Goal: Information Seeking & Learning: Find specific fact

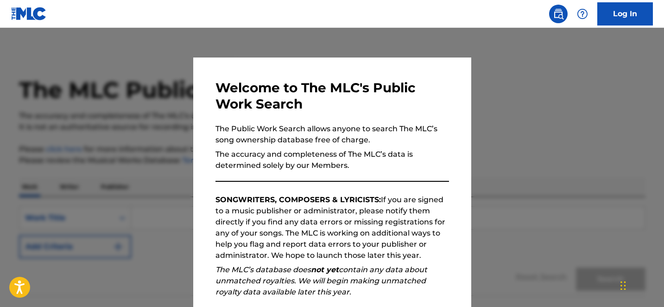
scroll to position [117, 0]
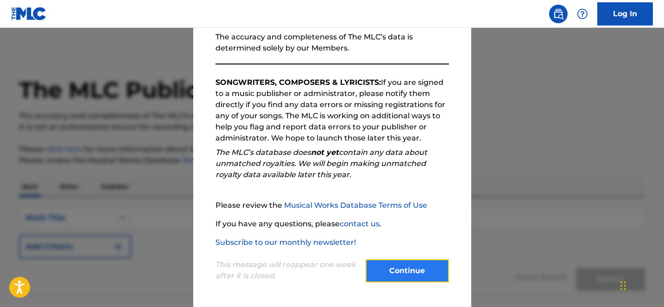
click at [411, 271] on button "Continue" at bounding box center [407, 270] width 83 height 23
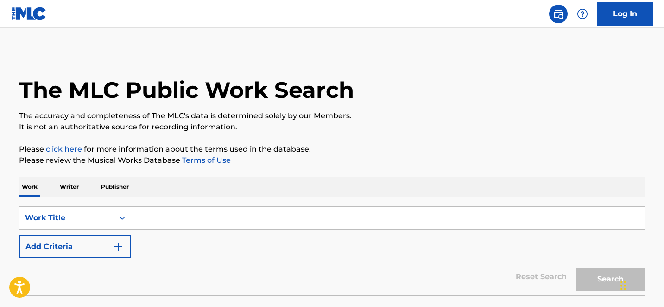
click at [244, 229] on input "Search Form" at bounding box center [388, 218] width 514 height 22
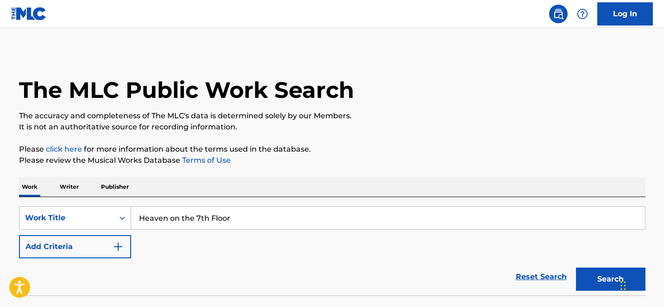
type input "Heaven on the 7th Floor"
click at [576, 267] on button "Search" at bounding box center [611, 278] width 70 height 23
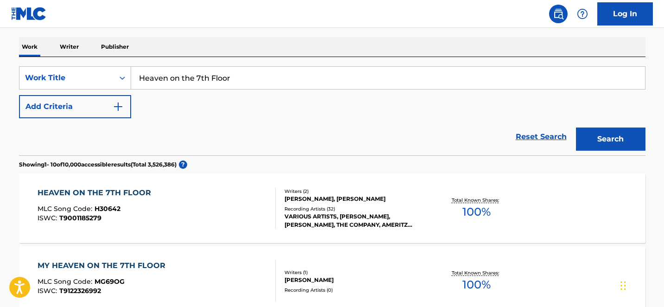
scroll to position [141, 0]
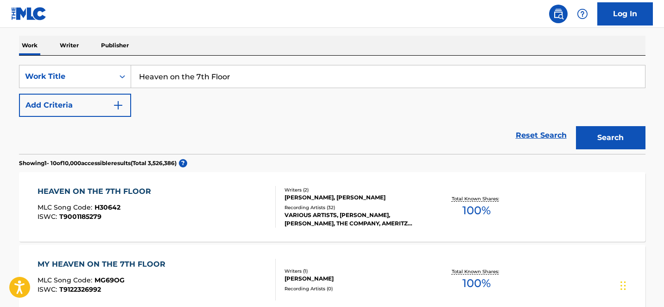
click at [143, 191] on div "HEAVEN ON THE 7TH FLOOR" at bounding box center [97, 191] width 118 height 11
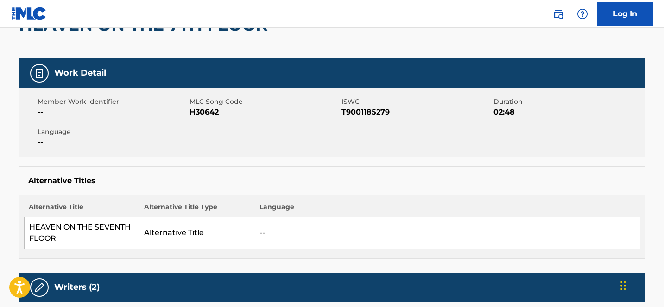
scroll to position [106, 0]
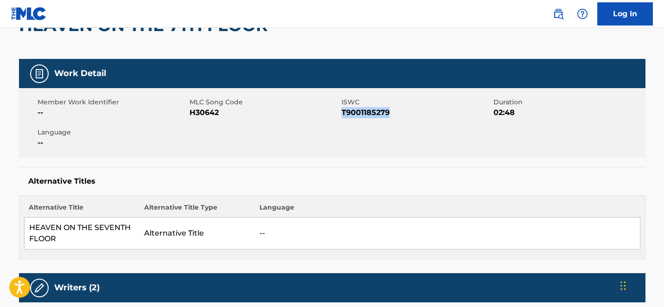
drag, startPoint x: 392, startPoint y: 112, endPoint x: 342, endPoint y: 112, distance: 50.1
click at [342, 112] on span "T9001185279" at bounding box center [417, 112] width 150 height 11
copy span "T9001185279"
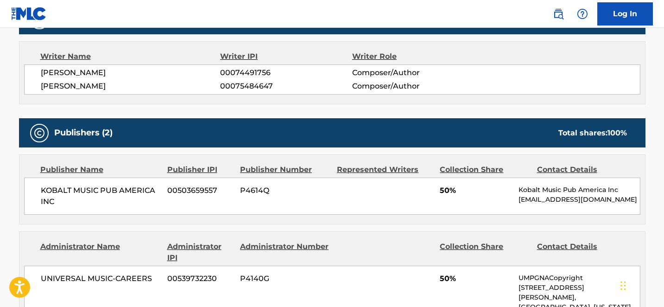
scroll to position [383, 0]
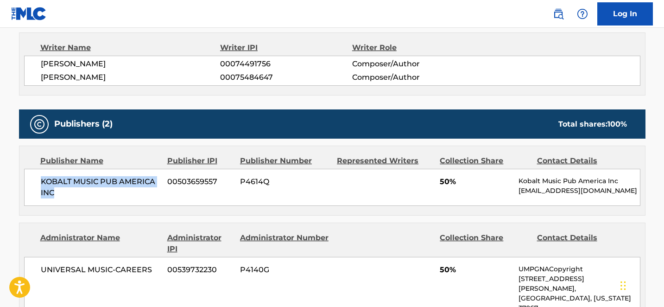
drag, startPoint x: 62, startPoint y: 191, endPoint x: 41, endPoint y: 183, distance: 22.5
click at [41, 183] on span "KOBALT MUSIC PUB AMERICA INC" at bounding box center [101, 187] width 120 height 22
copy span "KOBALT MUSIC PUB AMERICA INC"
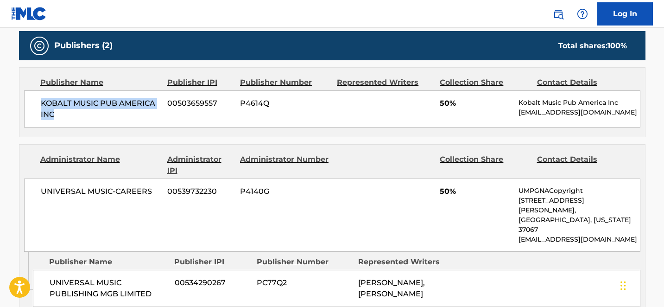
scroll to position [462, 0]
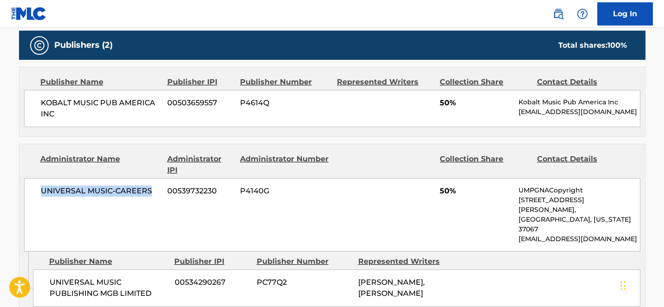
drag, startPoint x: 150, startPoint y: 191, endPoint x: 42, endPoint y: 192, distance: 108.5
click at [42, 192] on span "UNIVERSAL MUSIC-CAREERS" at bounding box center [101, 190] width 120 height 11
click at [139, 210] on div "UNIVERSAL MUSIC-CAREERS 00539732230 P4140G 50% UMPGNACopyright [STREET_ADDRESS]…" at bounding box center [332, 214] width 617 height 73
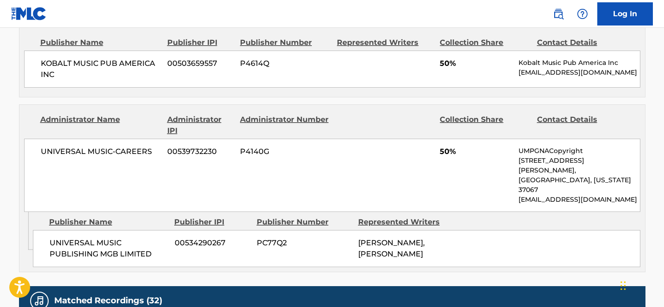
scroll to position [509, 0]
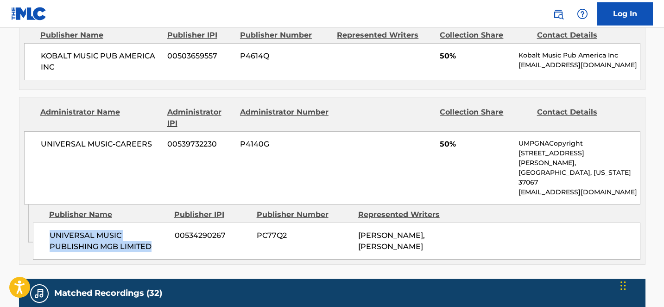
drag, startPoint x: 158, startPoint y: 226, endPoint x: 50, endPoint y: 219, distance: 108.2
click at [50, 230] on span "UNIVERSAL MUSIC PUBLISHING MGB LIMITED" at bounding box center [109, 241] width 118 height 22
copy span "UNIVERSAL MUSIC PUBLISHING MGB LIMITED"
